Goal: Find contact information: Find contact information

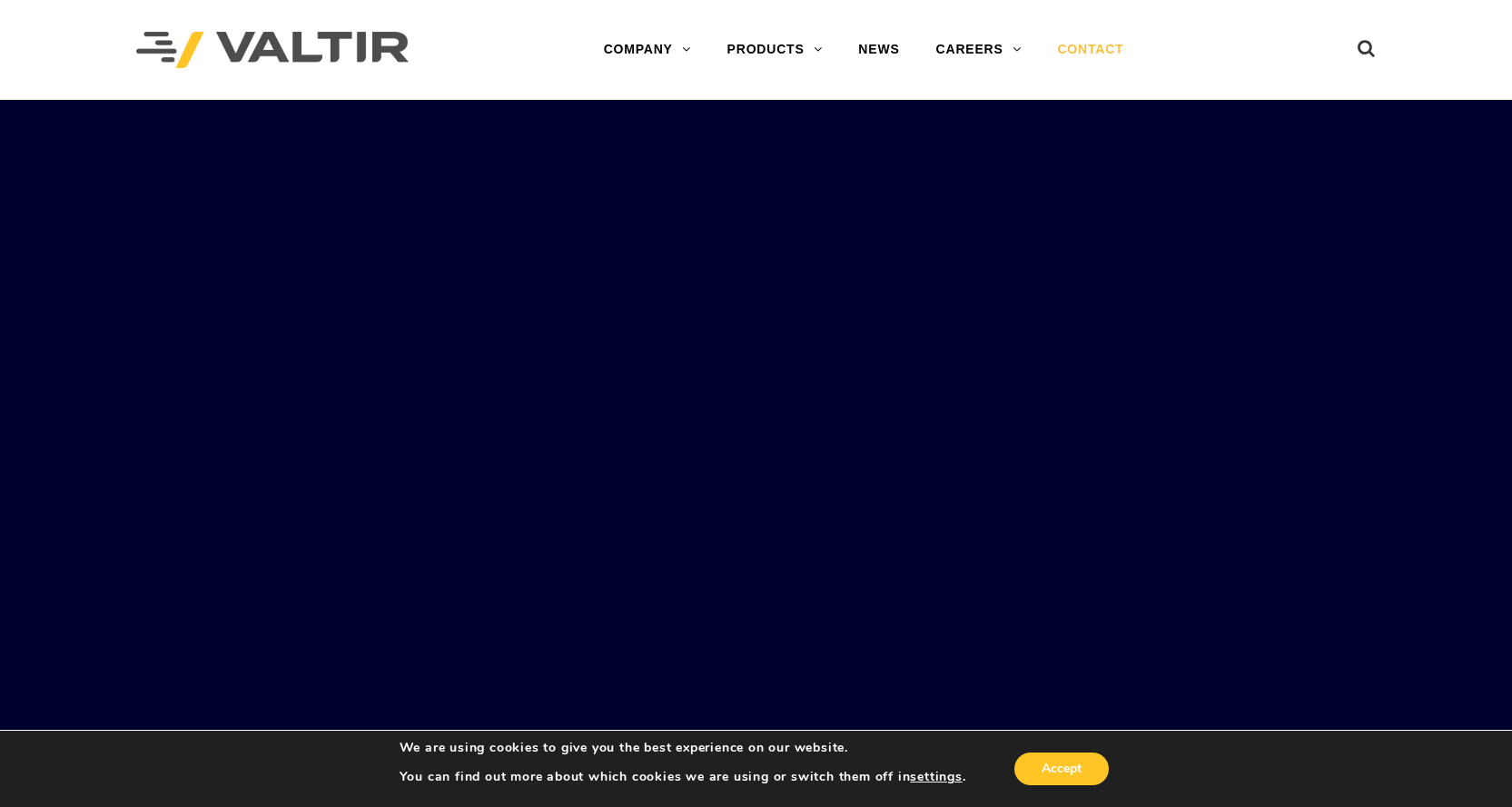
click at [1070, 43] on link "CONTACT" at bounding box center [1090, 49] width 103 height 36
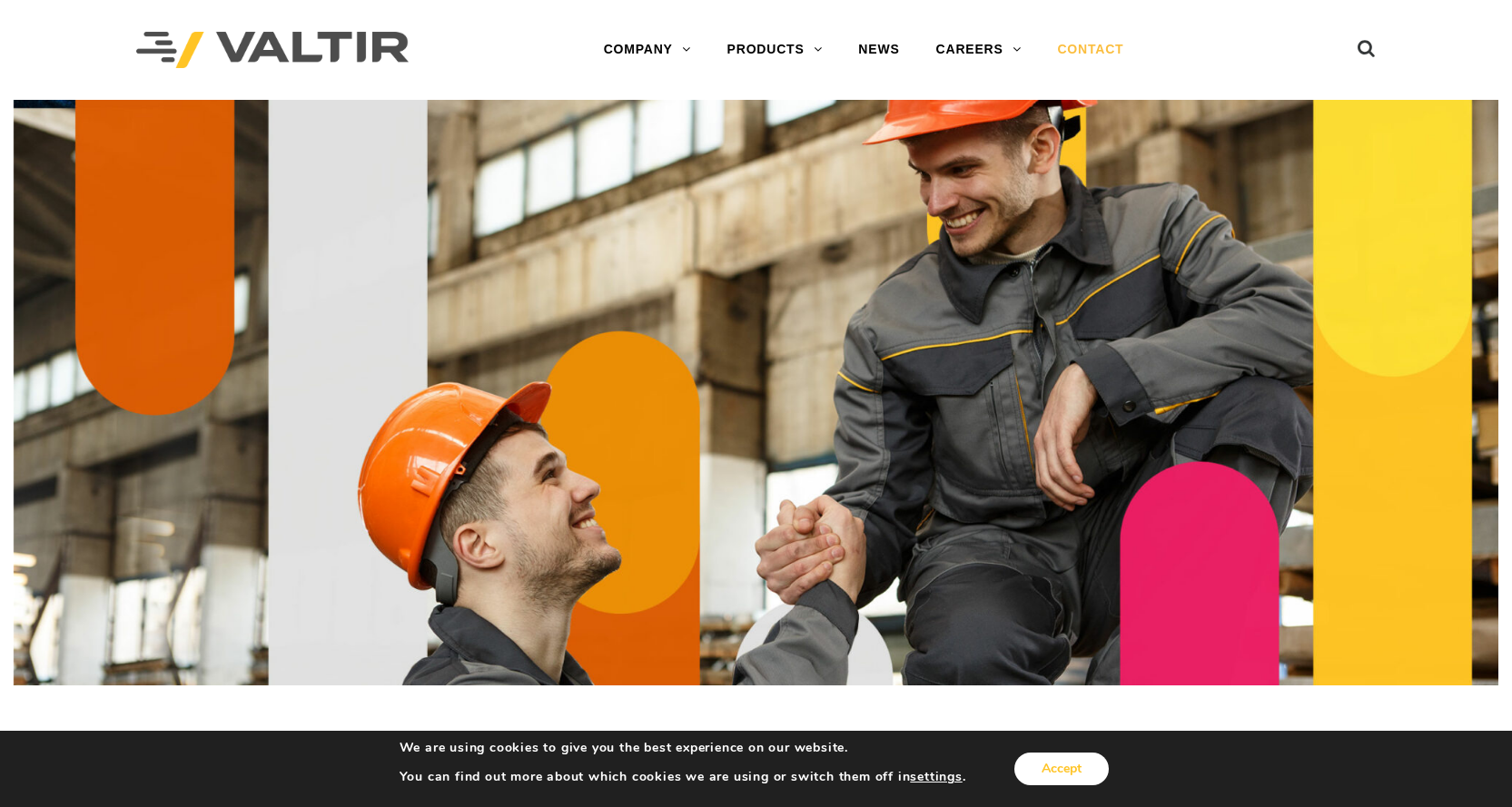
click at [1061, 778] on button "Accept" at bounding box center [1061, 769] width 94 height 32
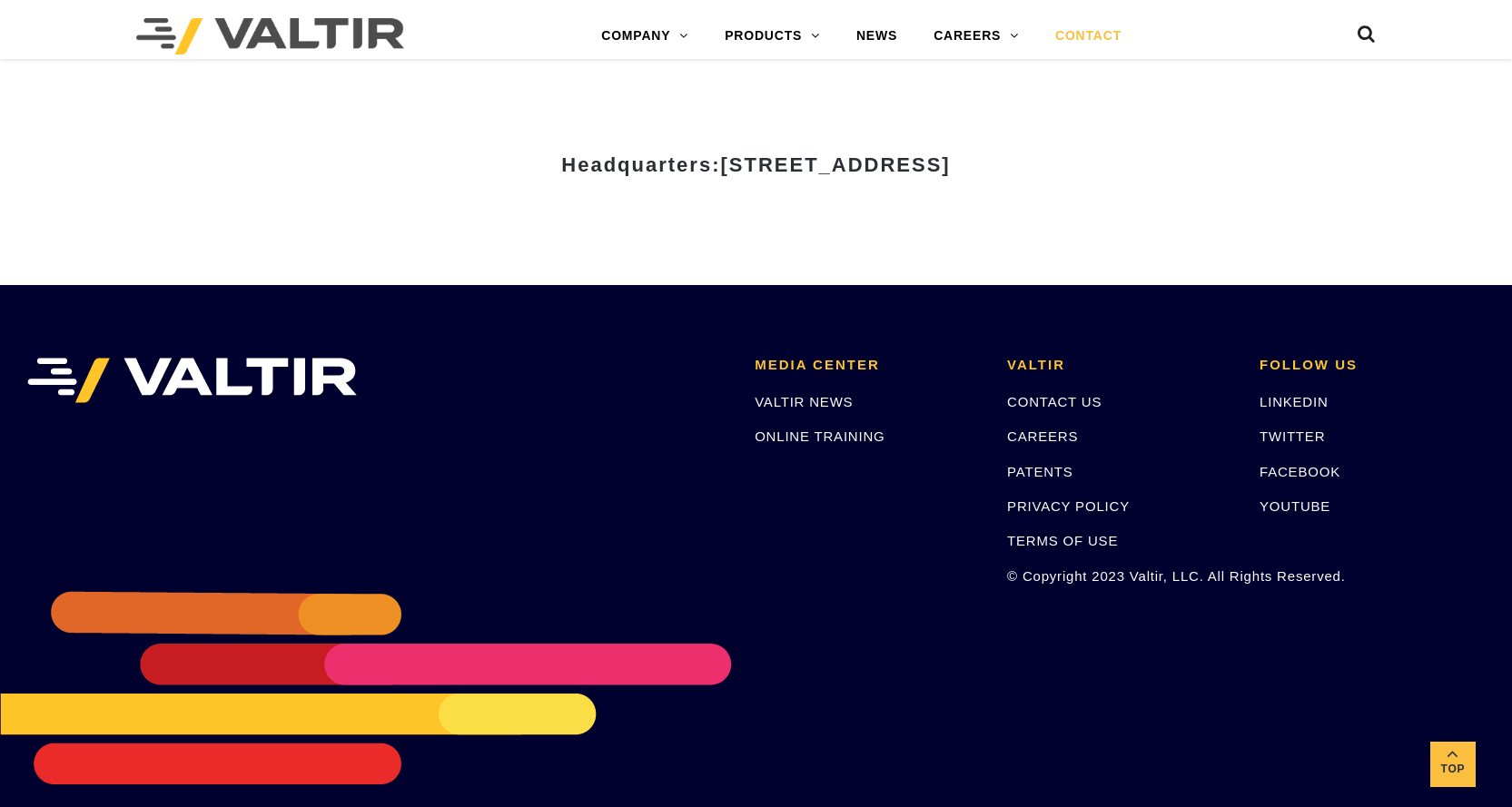
scroll to position [2447, 0]
